Goal: Information Seeking & Learning: Learn about a topic

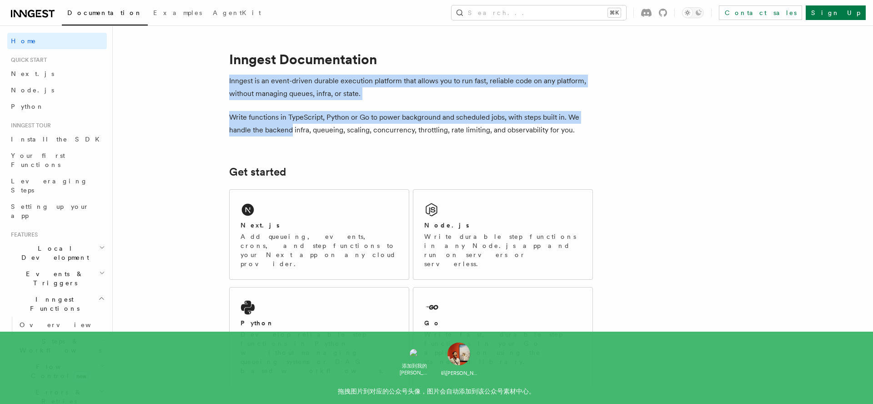
drag, startPoint x: 270, startPoint y: 108, endPoint x: 291, endPoint y: 132, distance: 32.2
click at [291, 131] on p "Write functions in TypeScript, Python or Go to power background and scheduled j…" at bounding box center [411, 123] width 364 height 25
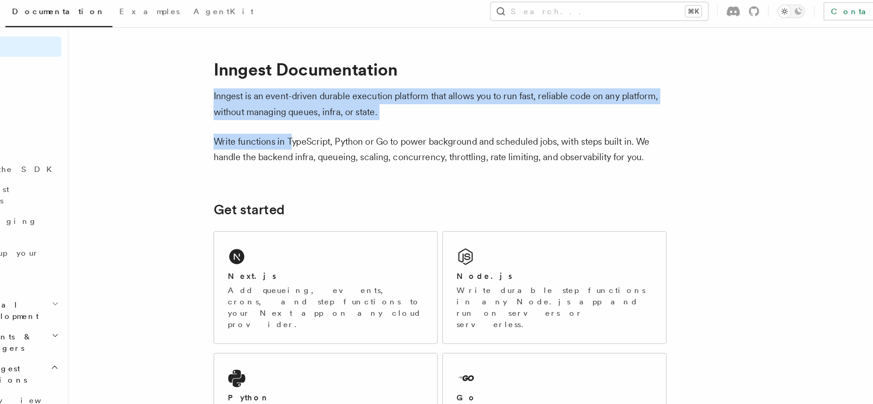
drag, startPoint x: 279, startPoint y: 75, endPoint x: 292, endPoint y: 119, distance: 45.0
click at [292, 119] on p "Write functions in TypeScript, Python or Go to power background and scheduled j…" at bounding box center [411, 123] width 364 height 25
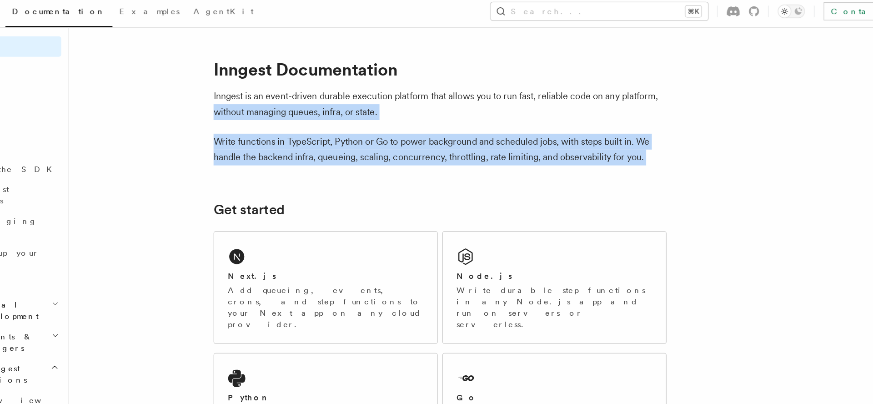
drag, startPoint x: 224, startPoint y: 92, endPoint x: 258, endPoint y: 157, distance: 73.2
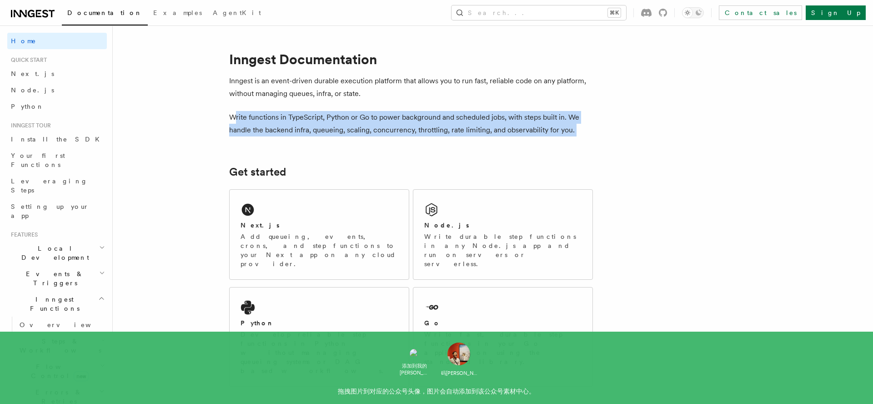
drag, startPoint x: 239, startPoint y: 118, endPoint x: 282, endPoint y: 153, distance: 55.3
drag, startPoint x: 259, startPoint y: 138, endPoint x: 278, endPoint y: 240, distance: 103.7
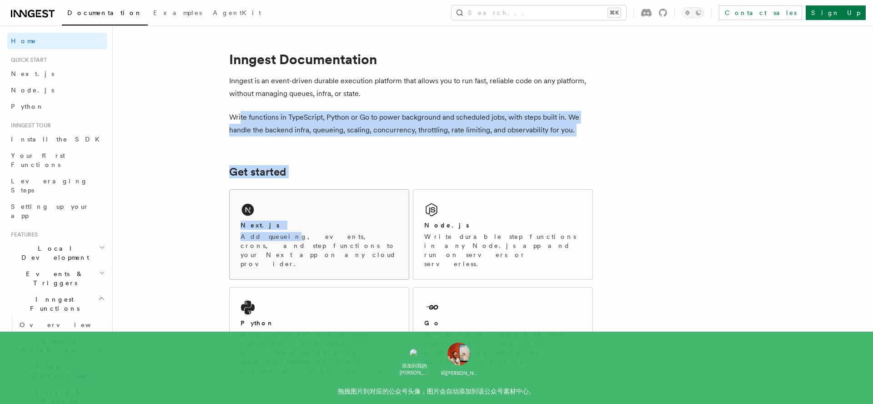
click at [278, 240] on p "Add queueing, events, crons, and step functions to your Next app on any cloud p…" at bounding box center [319, 250] width 157 height 36
